Goal: Information Seeking & Learning: Find specific fact

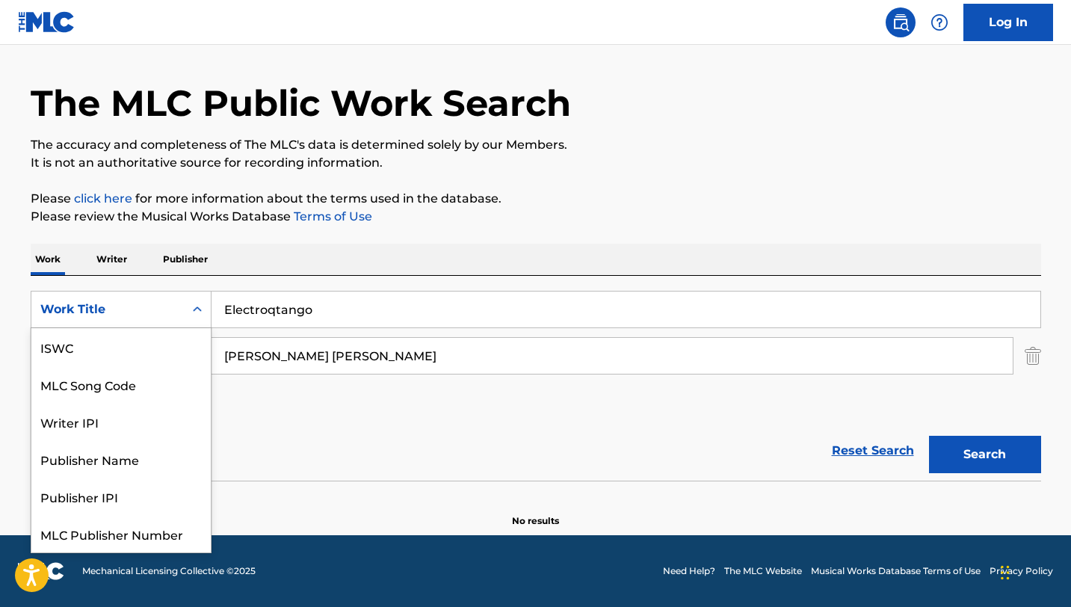
click at [176, 312] on div "Work Title" at bounding box center [107, 309] width 153 height 28
click at [82, 340] on div "ISWC" at bounding box center [120, 346] width 179 height 37
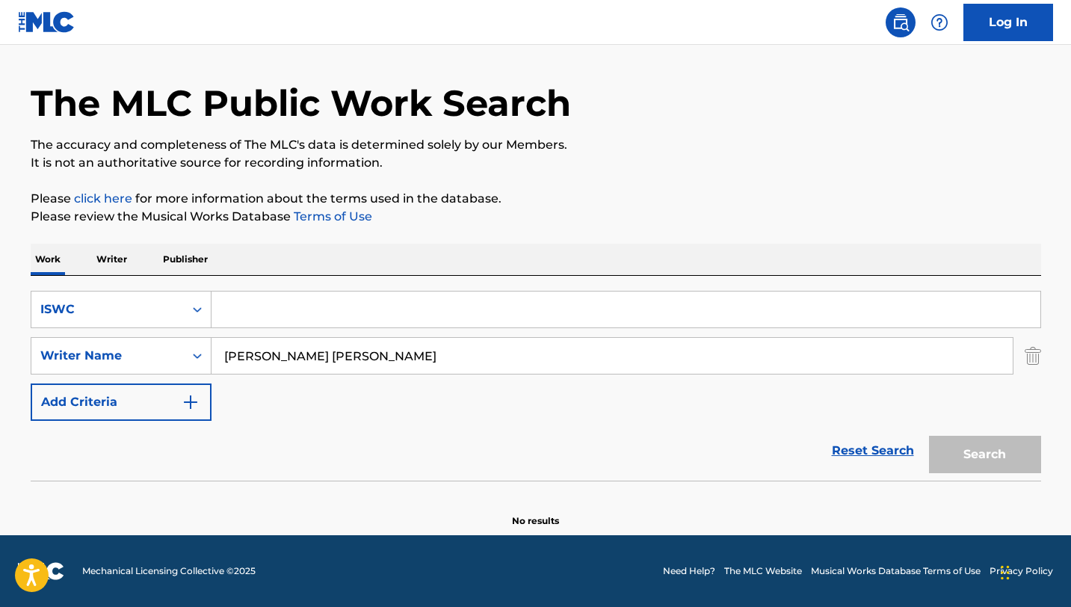
click at [286, 318] on input "Search Form" at bounding box center [626, 310] width 829 height 36
paste input "KSA012200857"
type input "KSA012200857"
drag, startPoint x: 355, startPoint y: 357, endPoint x: 160, endPoint y: 336, distance: 196.2
click at [160, 337] on div "SearchWithCriteriaeacc8aa9-0fa8-4c2a-807d-94bce8d1fafc Writer Name [PERSON_NAME…" at bounding box center [536, 355] width 1011 height 37
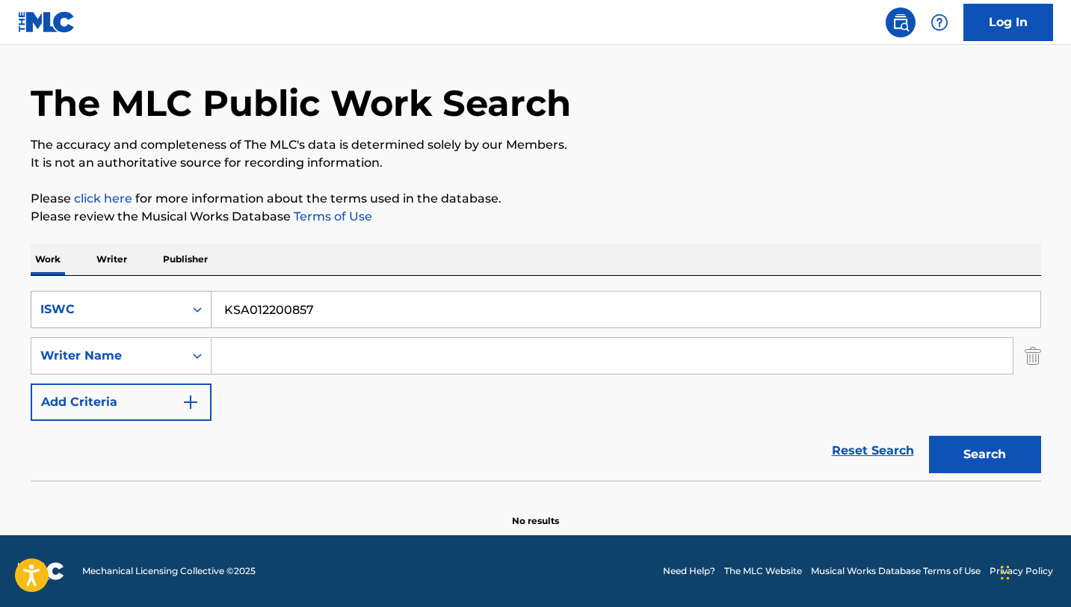
click at [158, 294] on div "ISWC" at bounding box center [121, 309] width 181 height 37
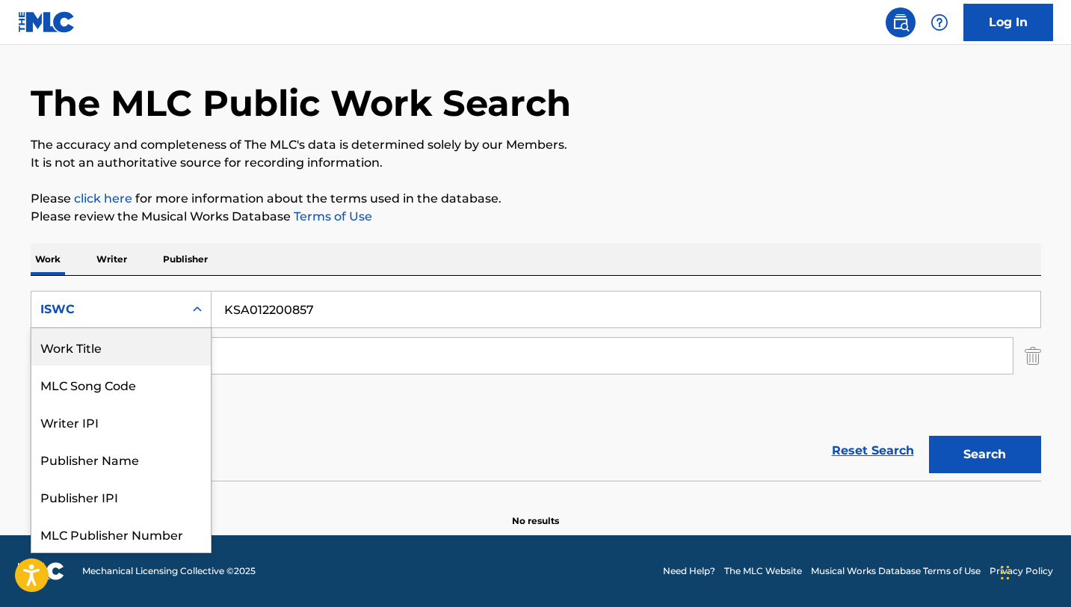
click at [111, 355] on div "Work Title" at bounding box center [120, 346] width 179 height 37
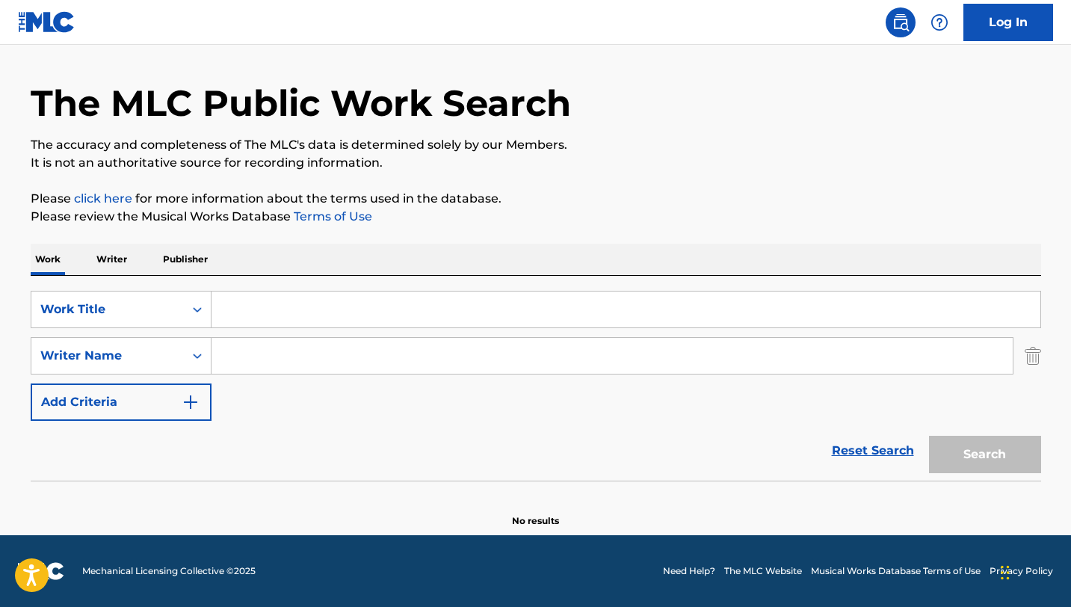
click at [267, 356] on input "Search Form" at bounding box center [612, 356] width 801 height 36
paste input "[PERSON_NAME]"
type input "[PERSON_NAME]"
click at [355, 318] on input "Search Form" at bounding box center [626, 310] width 829 height 36
paste input "Nu Geshinia"
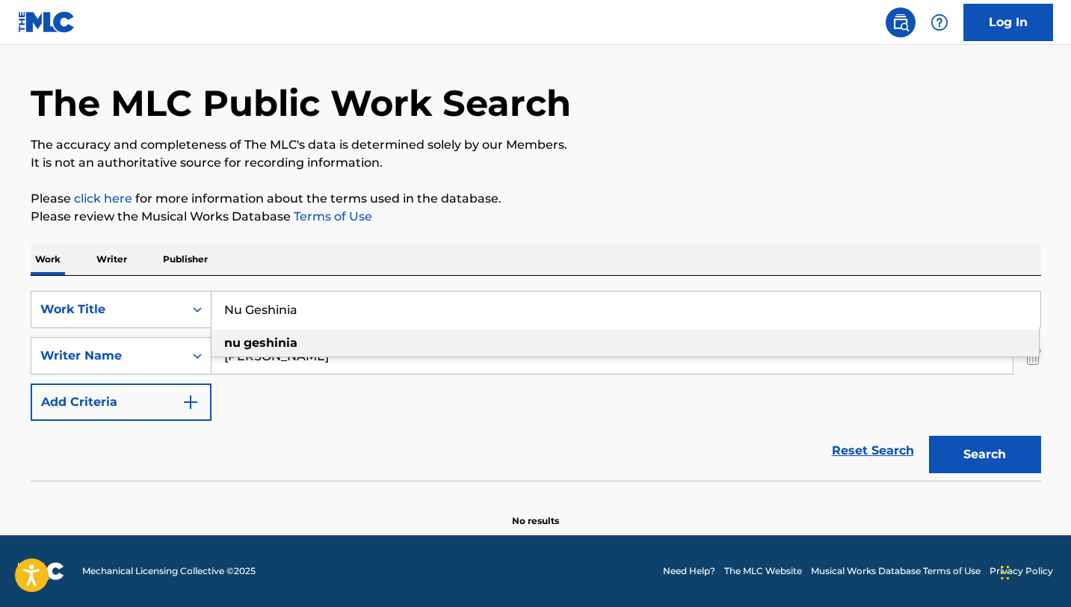
type input "Nu Geshinia"
click at [988, 441] on button "Search" at bounding box center [985, 454] width 112 height 37
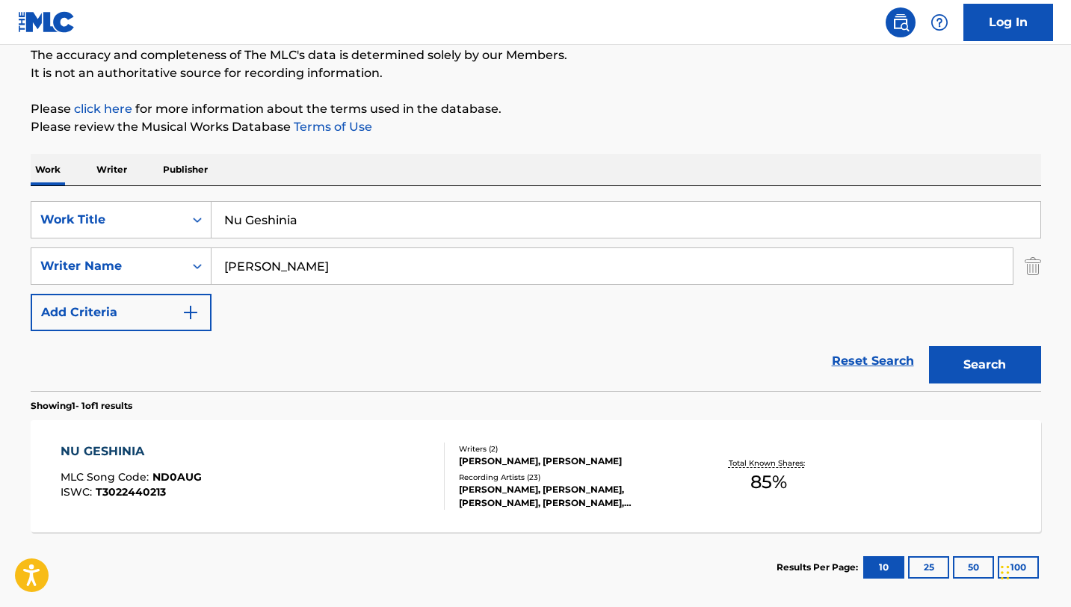
scroll to position [179, 0]
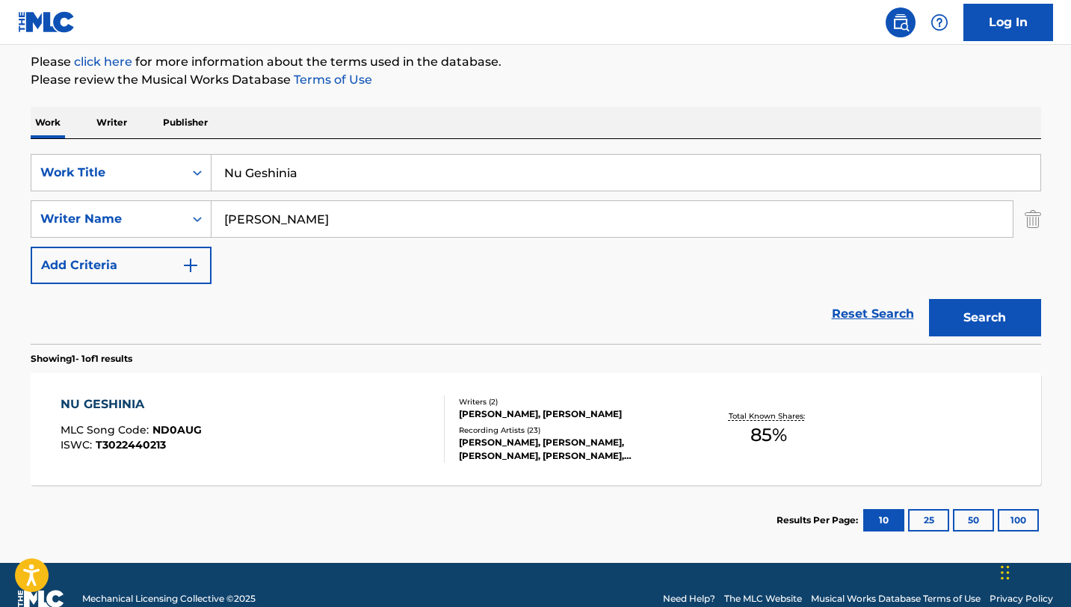
click at [247, 410] on div "NU GESHINIA MLC Song Code : ND0AUG ISWC : T3022440213" at bounding box center [253, 428] width 384 height 67
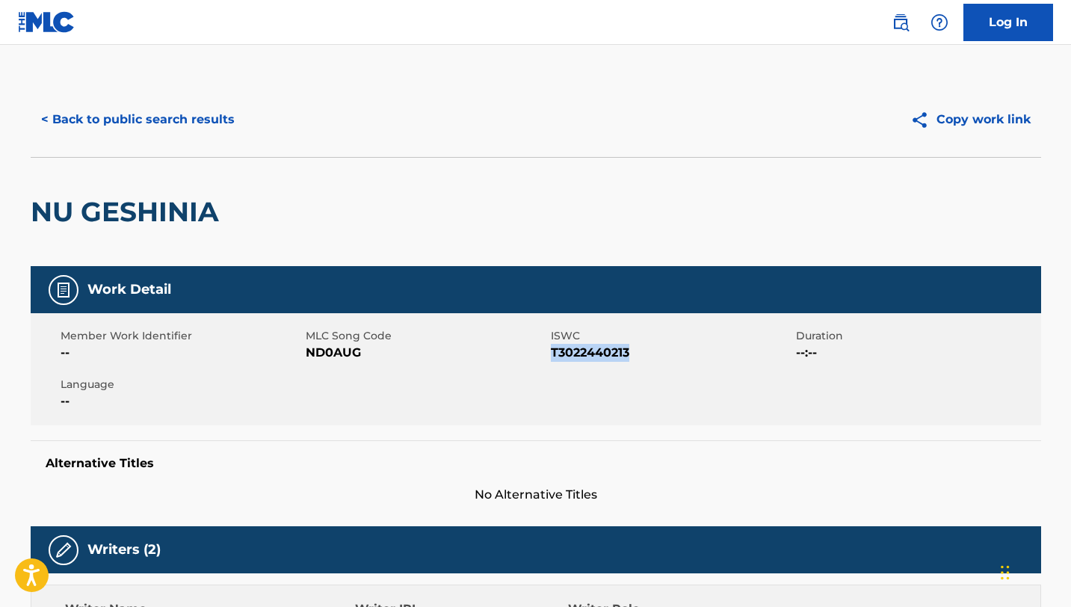
drag, startPoint x: 636, startPoint y: 356, endPoint x: 552, endPoint y: 356, distance: 84.5
click at [552, 356] on span "T3022440213" at bounding box center [671, 353] width 241 height 18
copy span "T3022440213"
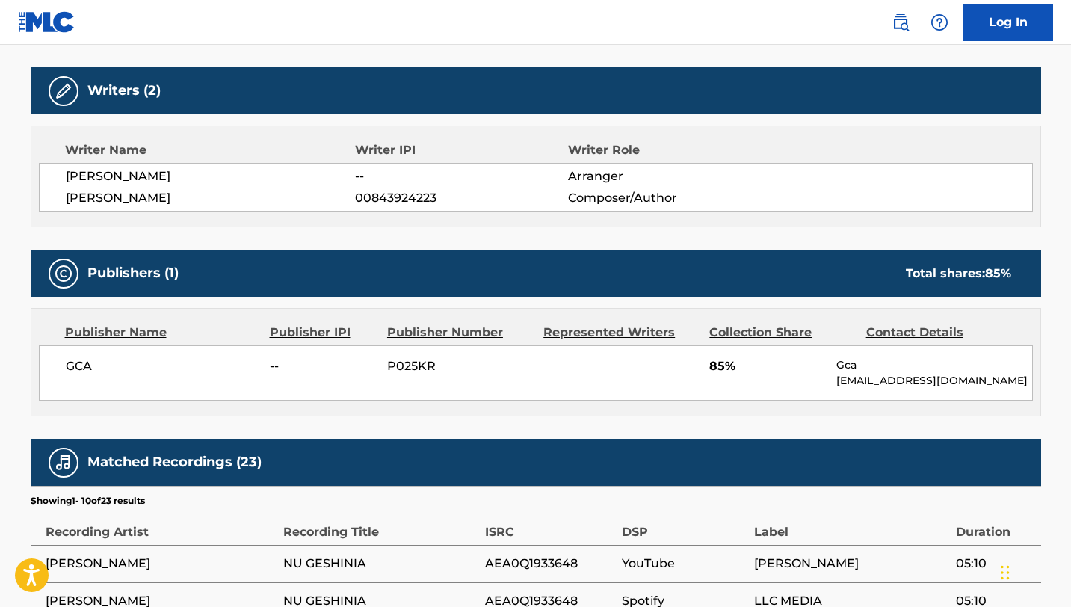
scroll to position [475, 0]
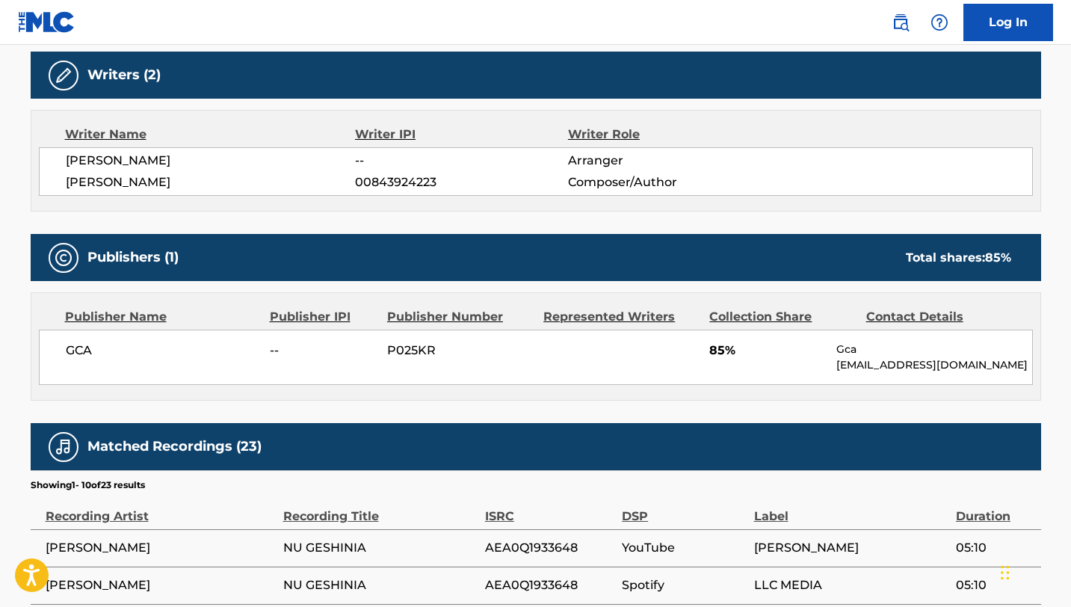
drag, startPoint x: 177, startPoint y: 183, endPoint x: 53, endPoint y: 178, distance: 124.2
click at [53, 178] on div "[PERSON_NAME] -- Arranger [PERSON_NAME] 00843924223 Composer/Author" at bounding box center [536, 171] width 994 height 49
copy span "[PERSON_NAME]"
drag, startPoint x: 186, startPoint y: 160, endPoint x: 38, endPoint y: 158, distance: 148.0
click at [39, 158] on div "[PERSON_NAME] -- Arranger [PERSON_NAME] 00843924223 Composer/Author" at bounding box center [536, 171] width 994 height 49
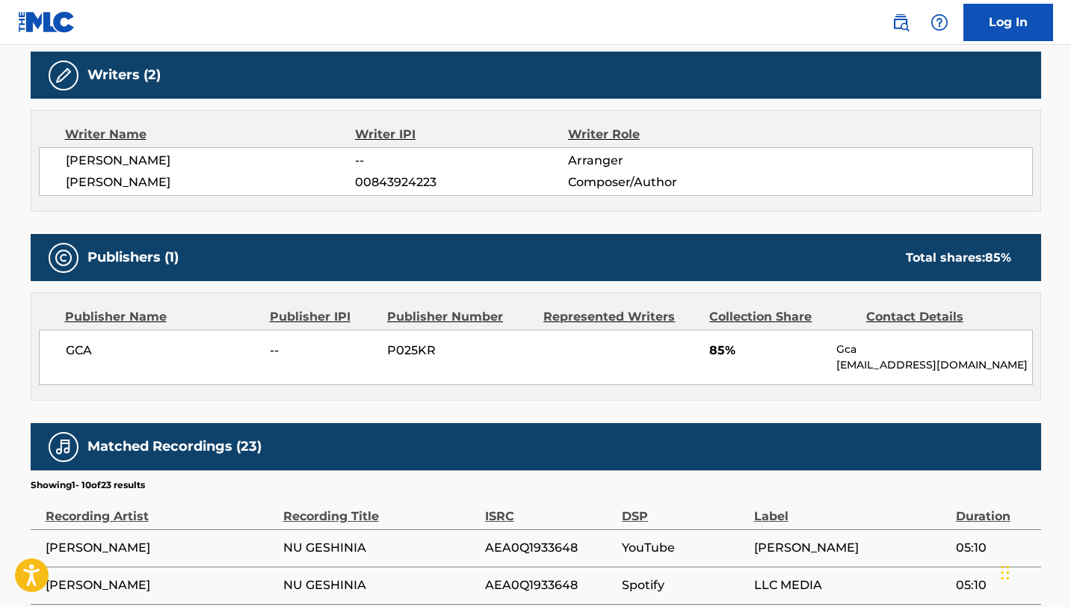
copy span "[PERSON_NAME]"
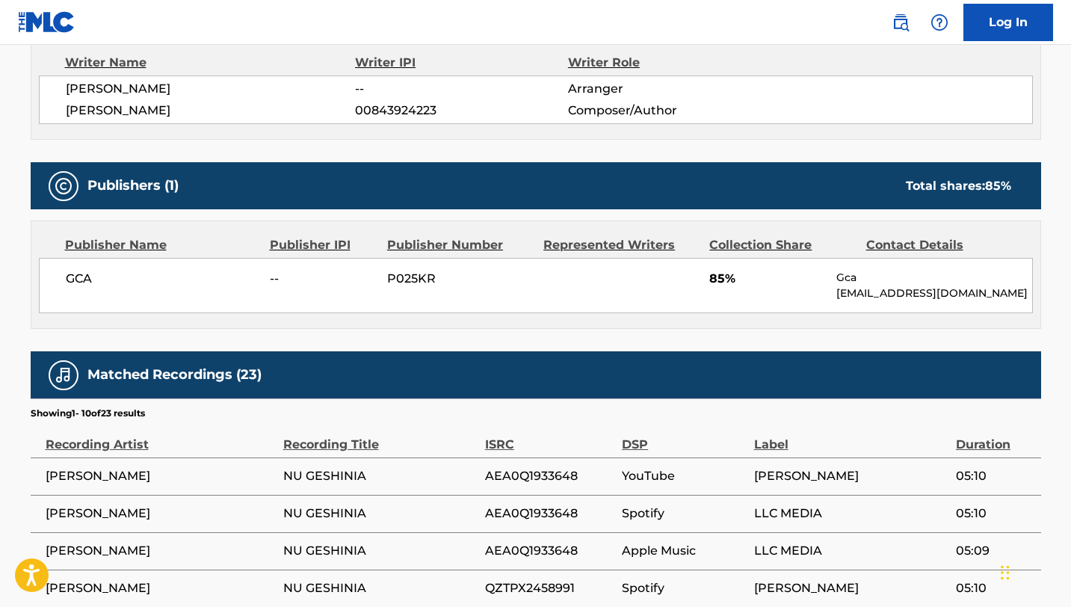
scroll to position [553, 0]
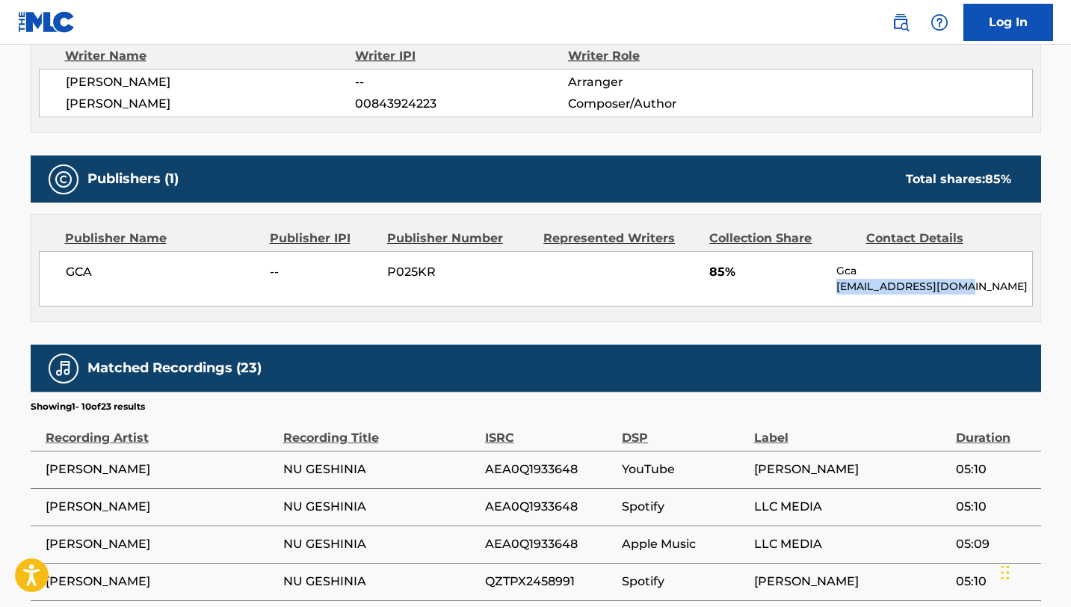
drag, startPoint x: 955, startPoint y: 287, endPoint x: 830, endPoint y: 286, distance: 124.9
click at [830, 286] on div "GCA -- P025KR 85% Gca [EMAIL_ADDRESS][DOMAIN_NAME]" at bounding box center [536, 278] width 994 height 55
copy p "[EMAIL_ADDRESS][DOMAIN_NAME]"
